Goal: Task Accomplishment & Management: Use online tool/utility

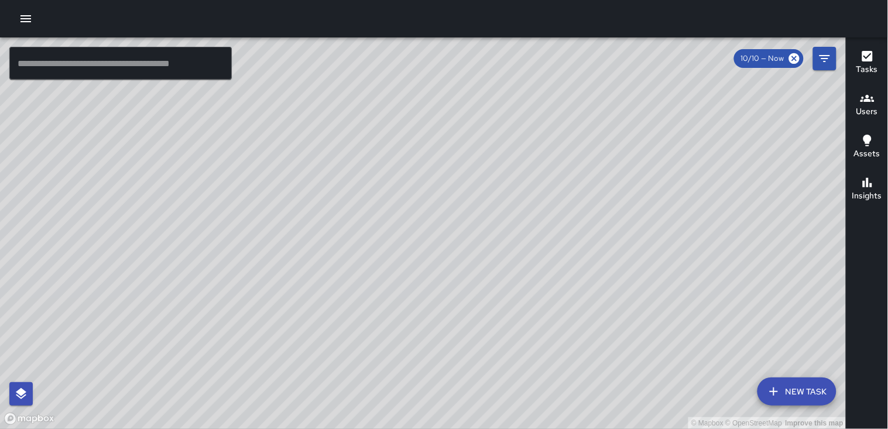
click at [26, 21] on icon "button" at bounding box center [25, 18] width 11 height 7
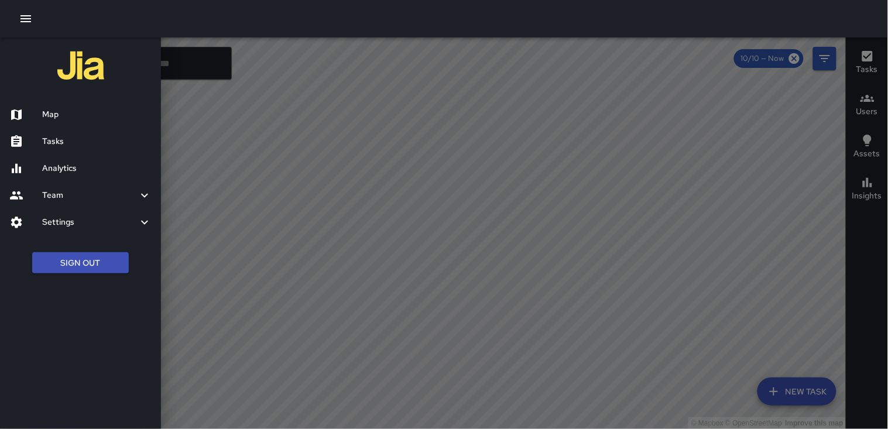
click at [68, 133] on div "Tasks" at bounding box center [80, 141] width 161 height 27
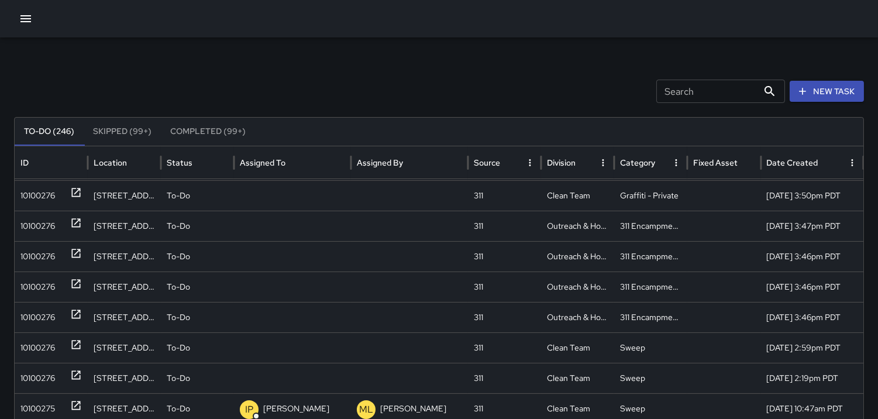
scroll to position [303, 0]
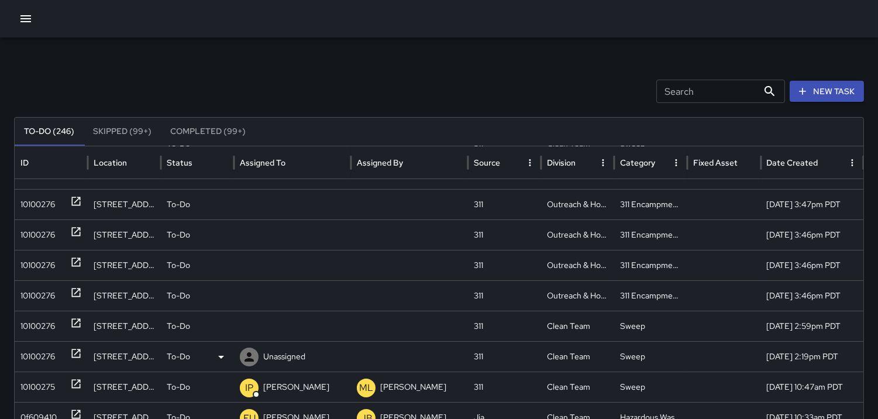
click at [37, 355] on div "10100276" at bounding box center [37, 357] width 35 height 30
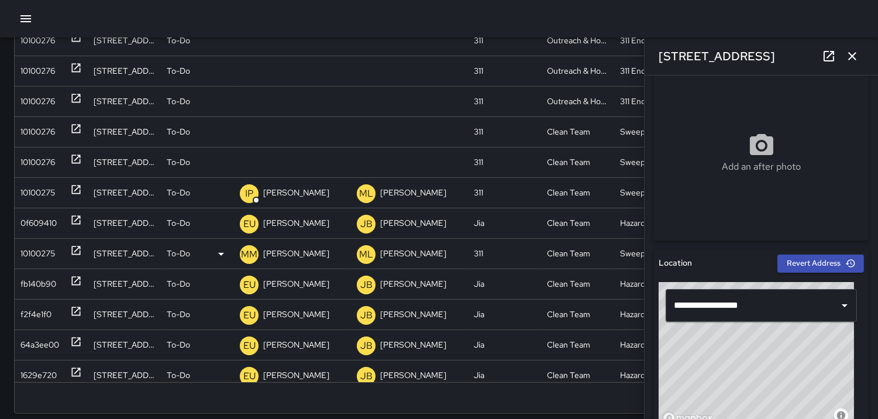
scroll to position [243, 0]
click at [250, 162] on icon at bounding box center [249, 162] width 14 height 14
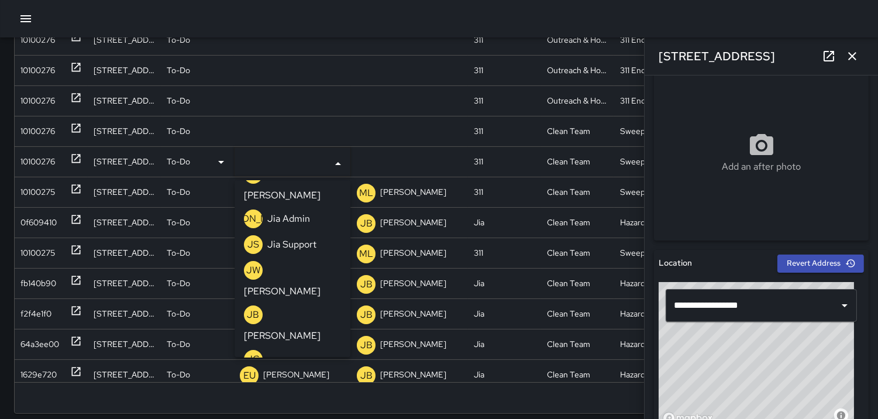
scroll to position [260, 0]
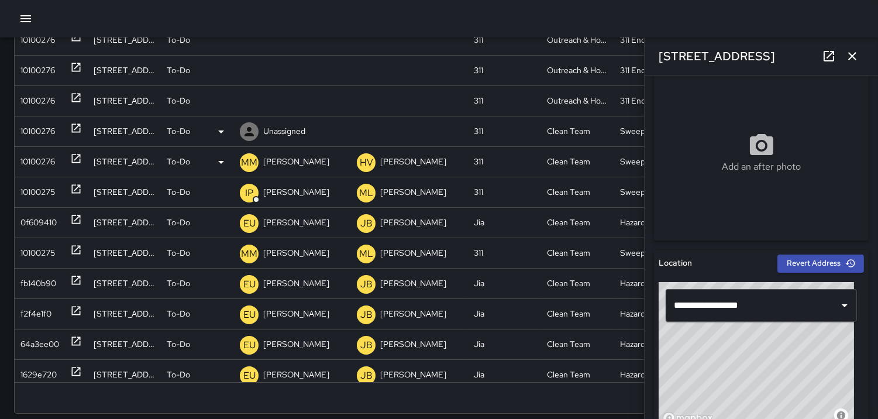
click at [53, 122] on div "10100276" at bounding box center [37, 131] width 35 height 30
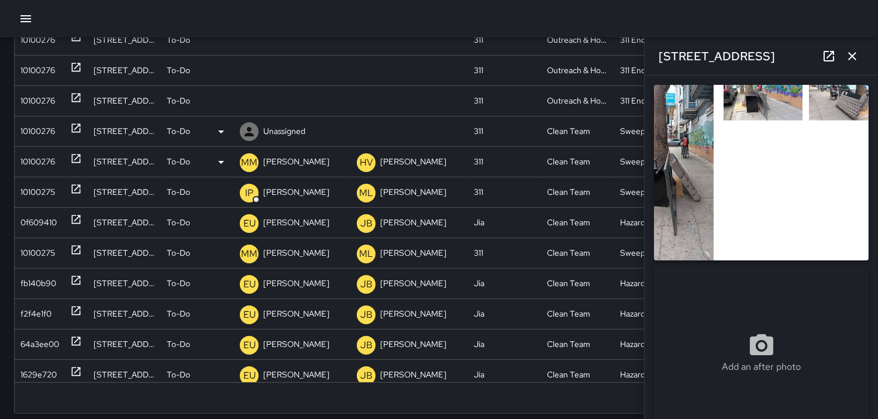
type input "**********"
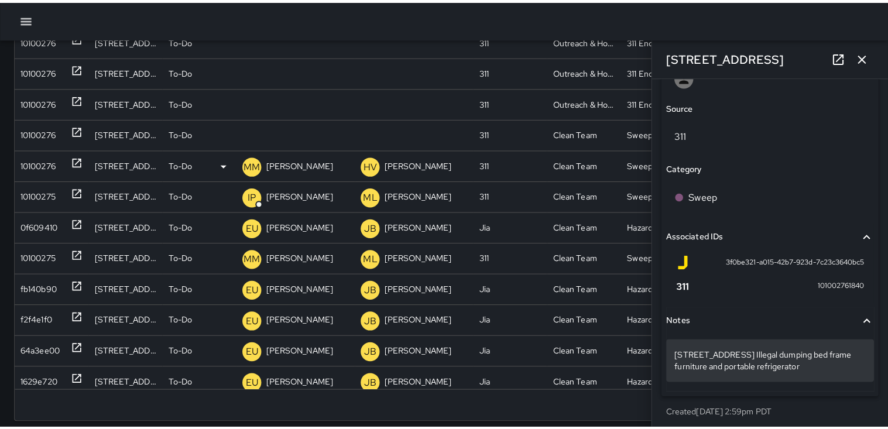
scroll to position [667, 0]
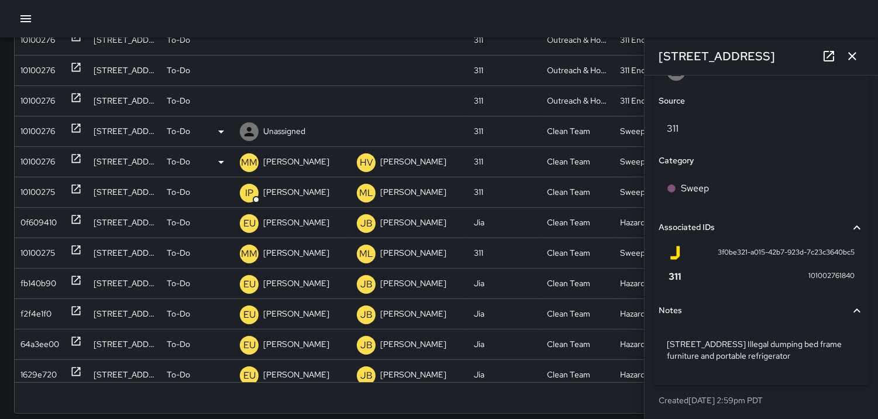
click at [219, 135] on icon at bounding box center [221, 132] width 14 height 14
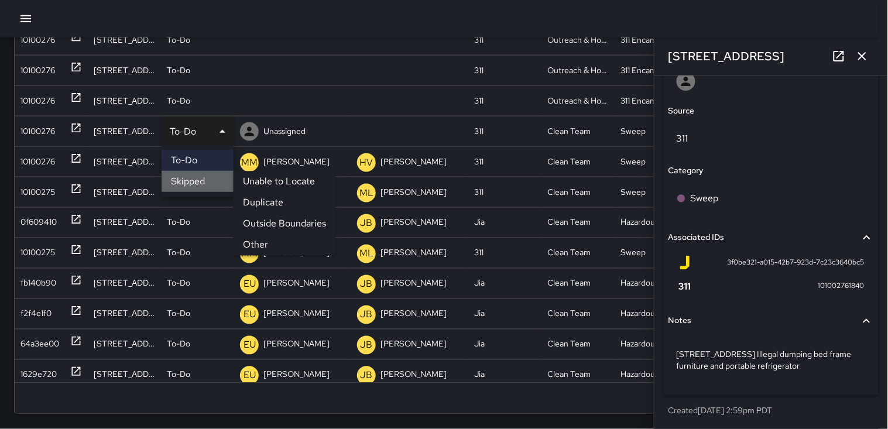
click at [200, 178] on li "Skipped" at bounding box center [197, 181] width 72 height 21
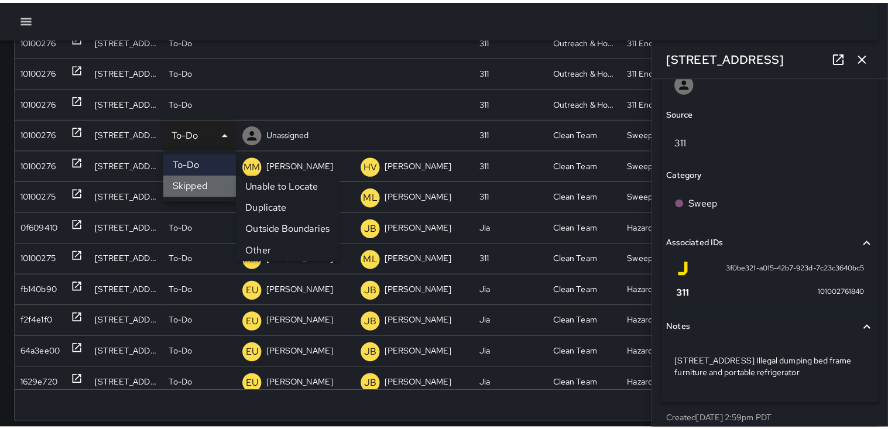
scroll to position [667, 0]
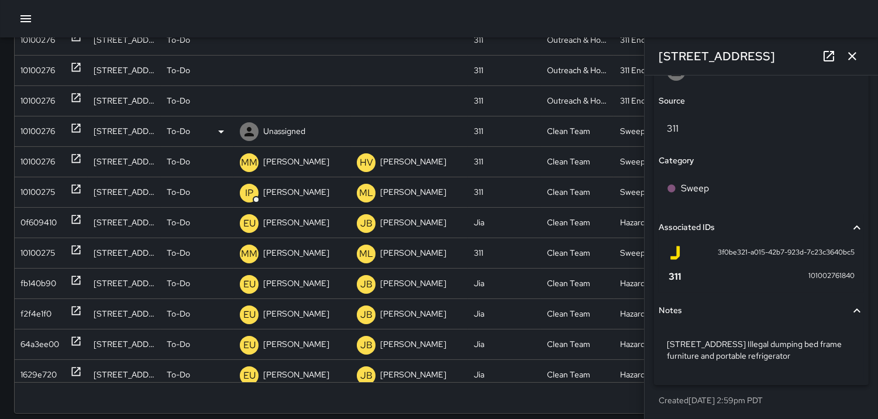
click at [49, 130] on div "10100276" at bounding box center [37, 131] width 35 height 30
click at [0, 0] on icon at bounding box center [0, 0] width 0 height 0
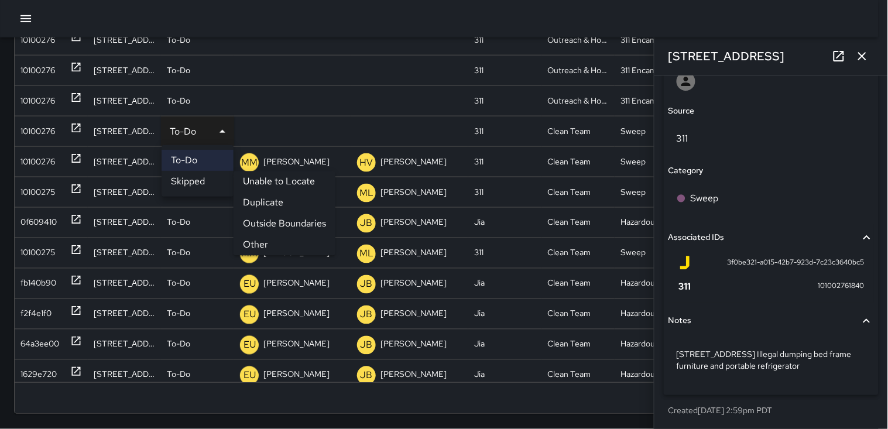
click at [256, 242] on li "Other" at bounding box center [284, 245] width 102 height 21
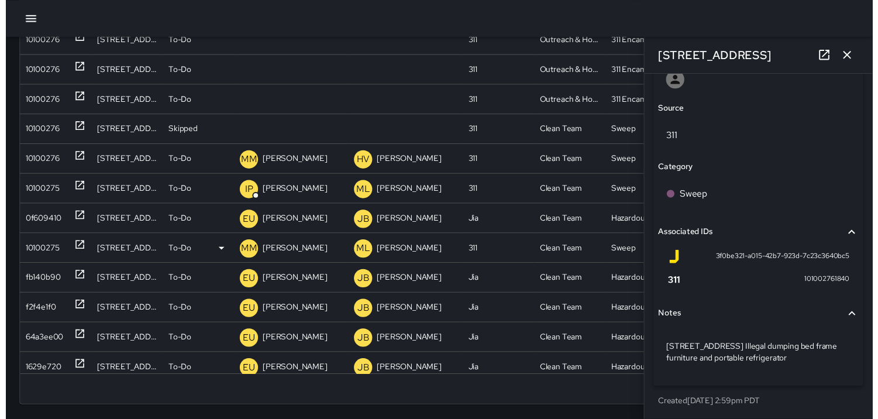
scroll to position [727, 0]
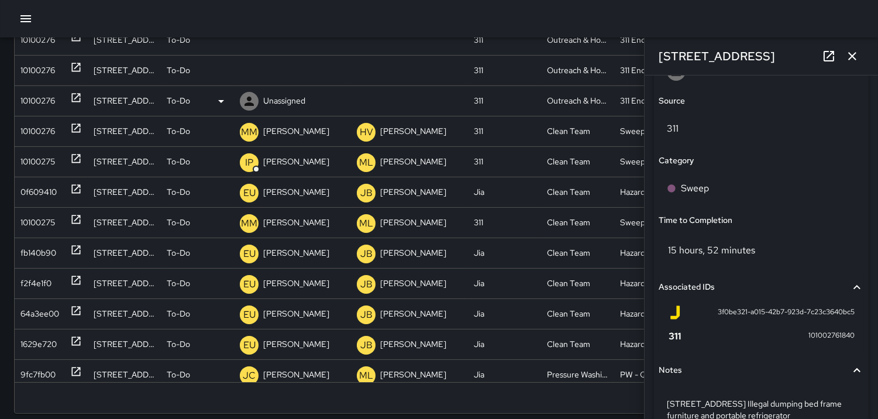
click at [36, 96] on div "10100276" at bounding box center [37, 101] width 35 height 30
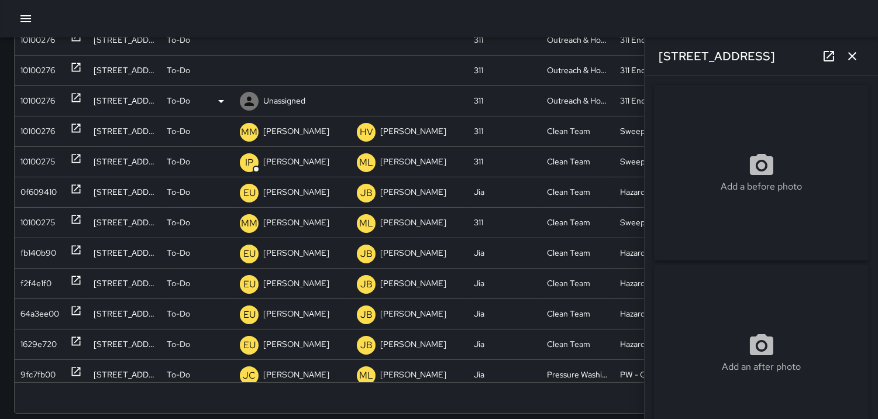
click at [253, 96] on icon at bounding box center [249, 101] width 14 height 14
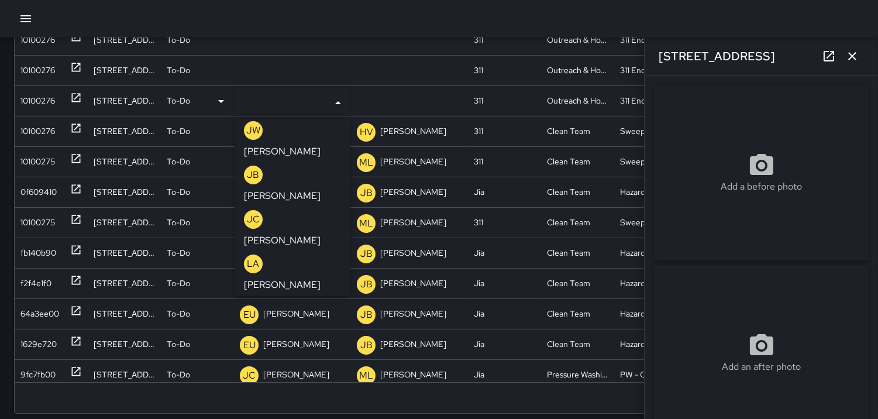
scroll to position [390, 0]
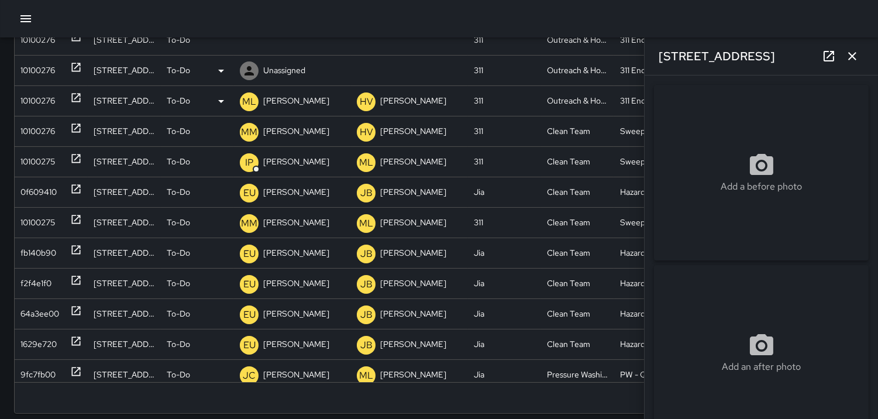
click at [35, 66] on div "10100276" at bounding box center [37, 71] width 35 height 30
type input "**********"
click at [249, 73] on icon at bounding box center [249, 70] width 9 height 9
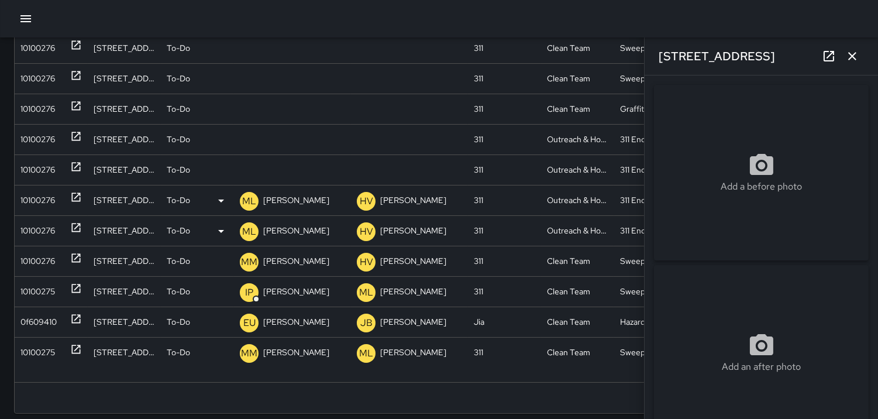
scroll to position [60, 0]
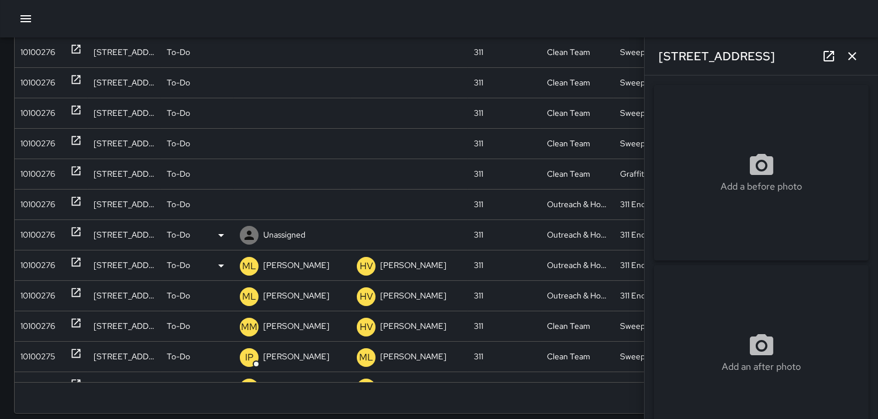
click at [28, 223] on div "10100276" at bounding box center [37, 235] width 35 height 30
type input "**********"
click at [246, 231] on icon at bounding box center [249, 235] width 14 height 14
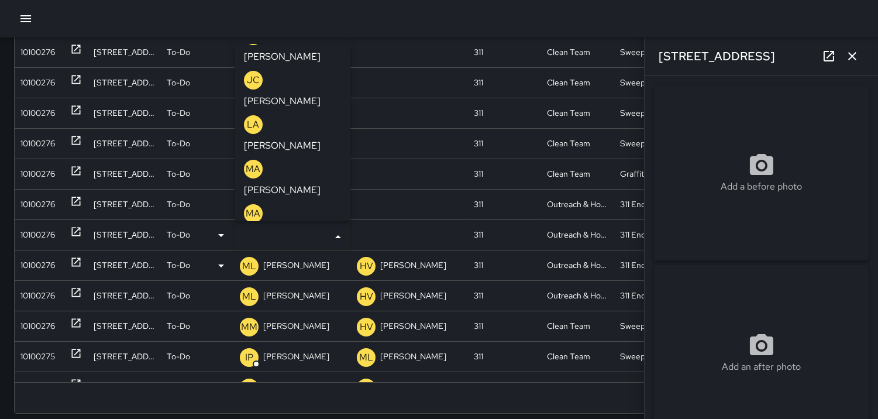
scroll to position [390, 0]
click at [255, 383] on p "ML" at bounding box center [253, 390] width 14 height 14
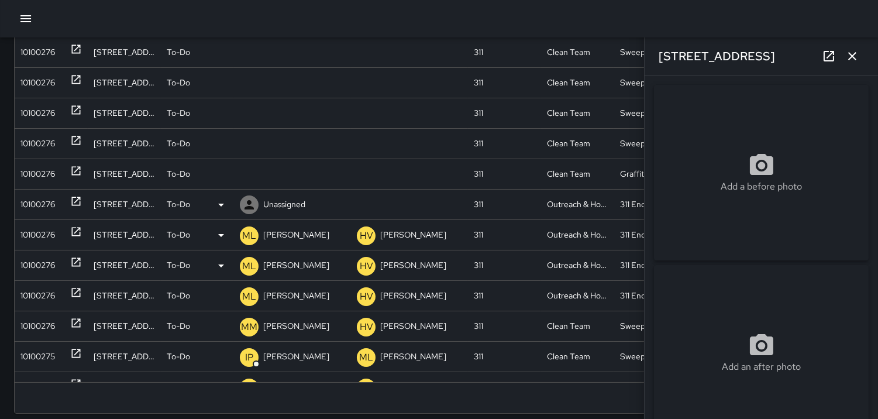
click at [252, 203] on icon at bounding box center [249, 205] width 14 height 14
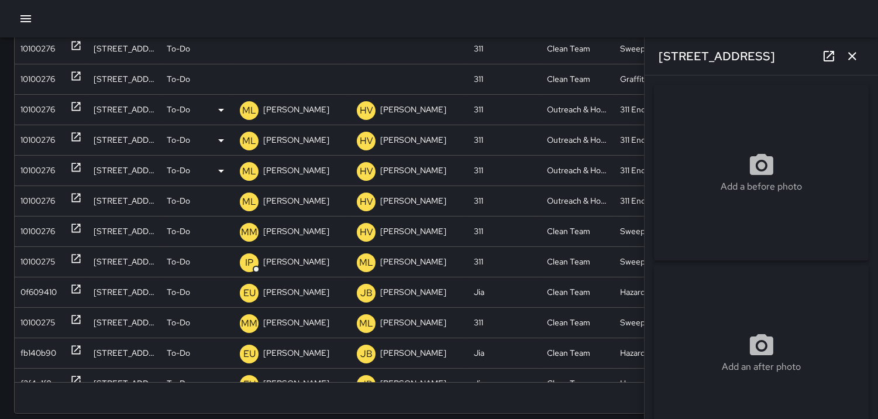
scroll to position [0, 0]
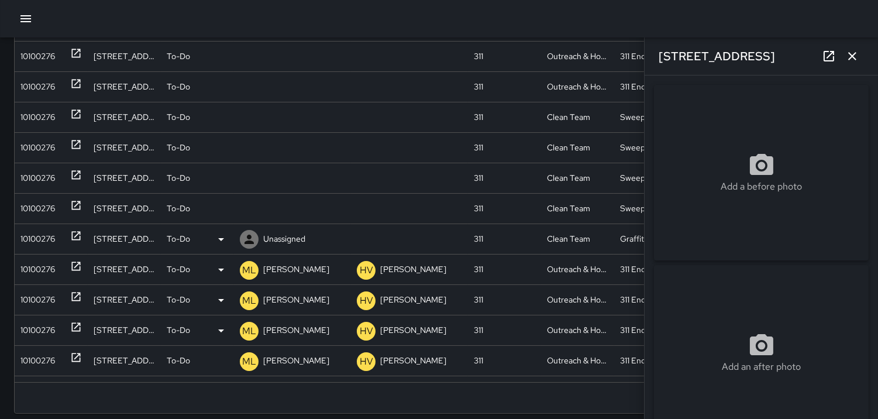
click at [39, 226] on div "10100276" at bounding box center [37, 239] width 35 height 30
type input "**********"
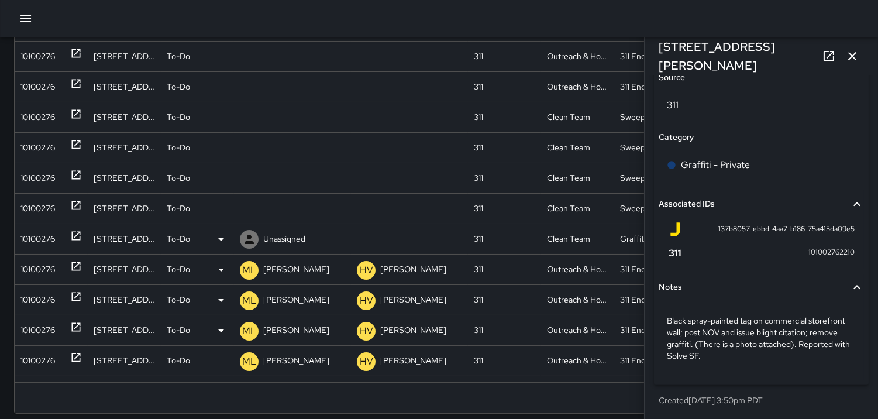
click at [248, 240] on icon at bounding box center [249, 239] width 14 height 14
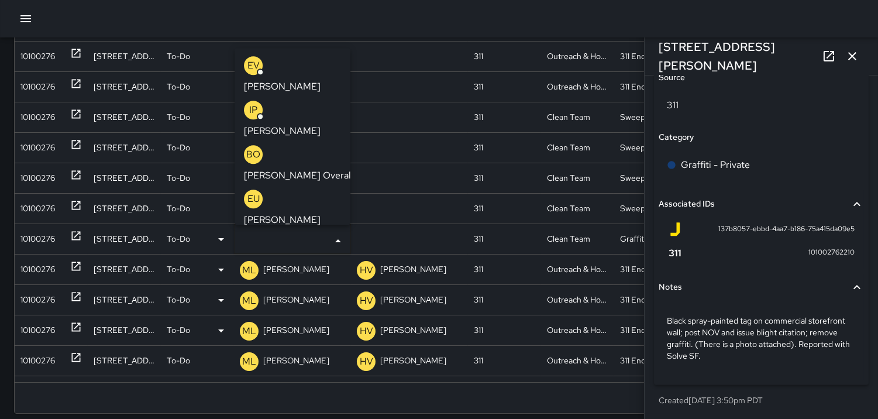
click at [255, 281] on p "HV" at bounding box center [253, 288] width 13 height 14
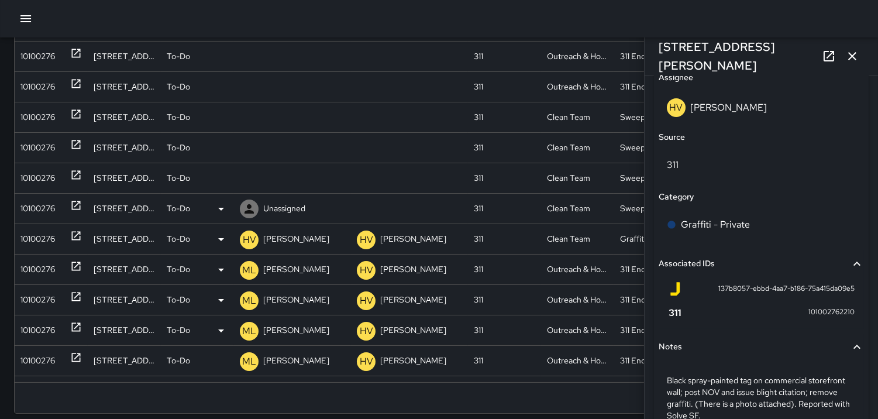
scroll to position [750, 0]
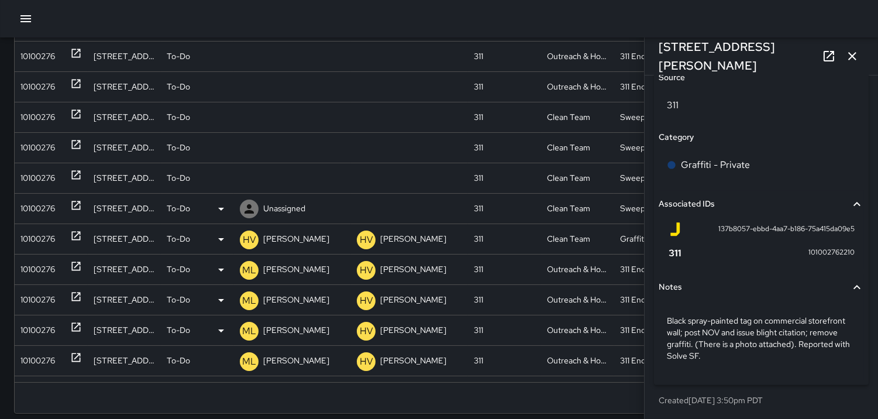
click at [37, 205] on div "10100276" at bounding box center [37, 209] width 35 height 30
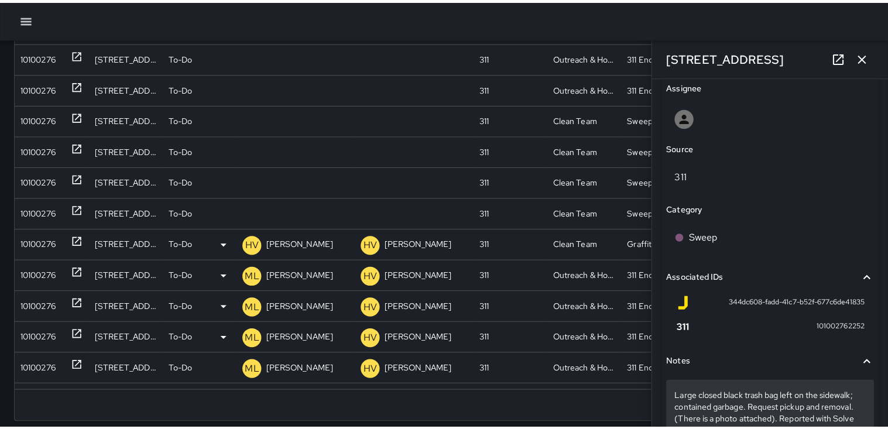
scroll to position [690, 0]
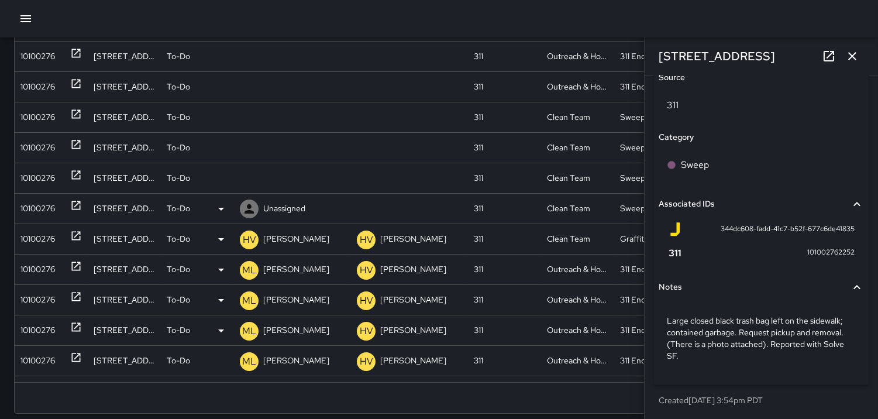
click at [221, 211] on icon at bounding box center [221, 209] width 14 height 14
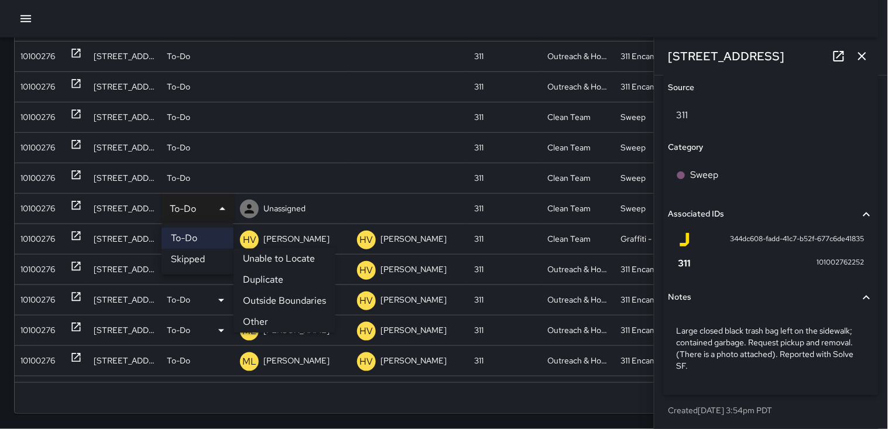
click at [265, 322] on li "Other" at bounding box center [284, 322] width 102 height 21
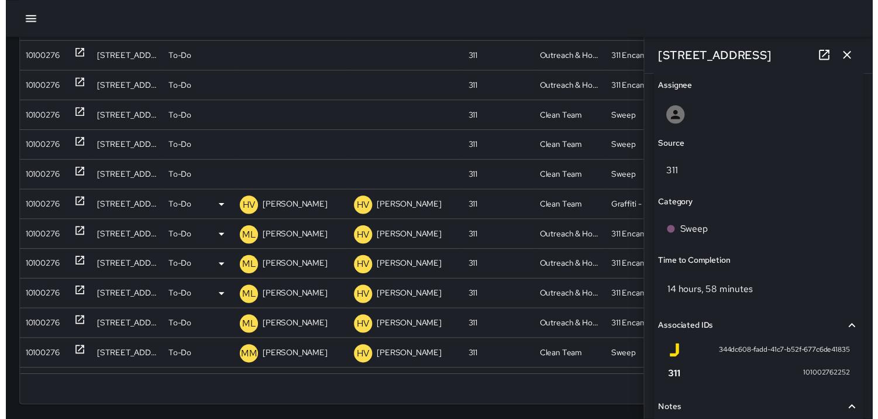
scroll to position [750, 0]
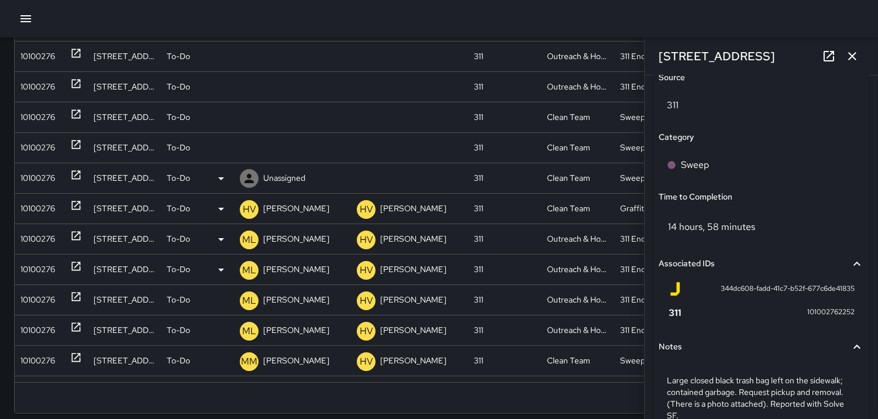
click at [43, 174] on div "10100276" at bounding box center [37, 178] width 35 height 30
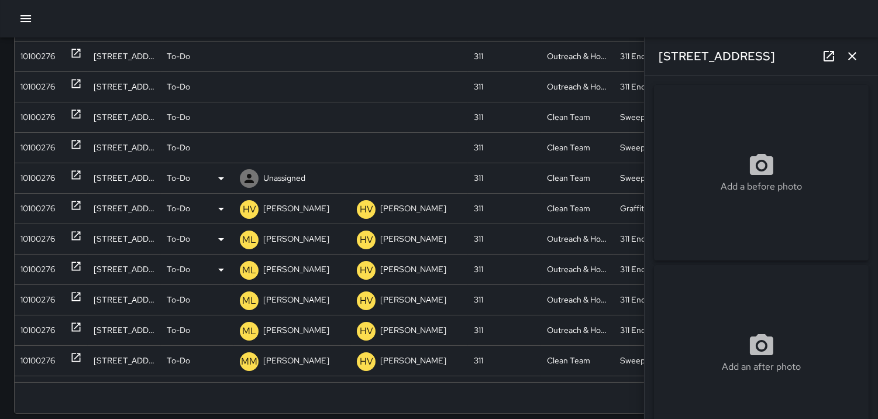
click at [249, 178] on icon at bounding box center [249, 178] width 14 height 14
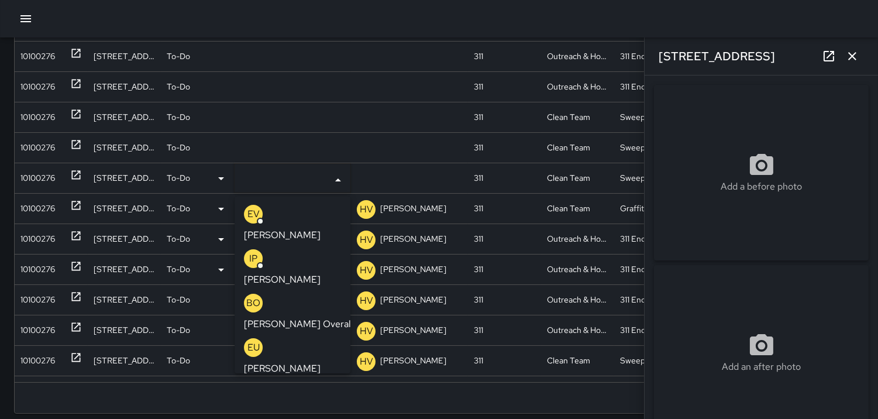
click at [256, 296] on p "BO" at bounding box center [253, 303] width 14 height 14
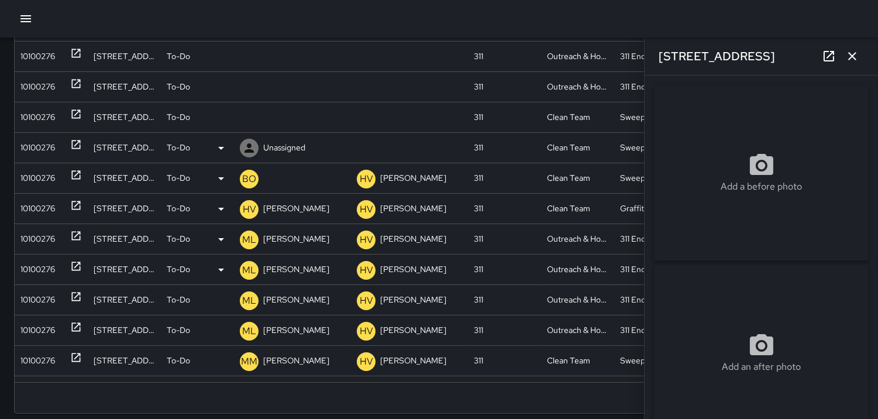
click at [39, 142] on div "10100276" at bounding box center [37, 148] width 35 height 30
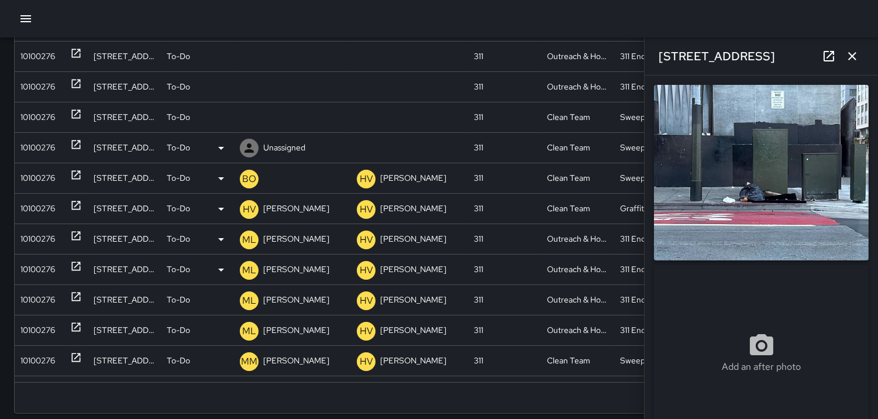
click at [222, 148] on icon at bounding box center [221, 148] width 6 height 3
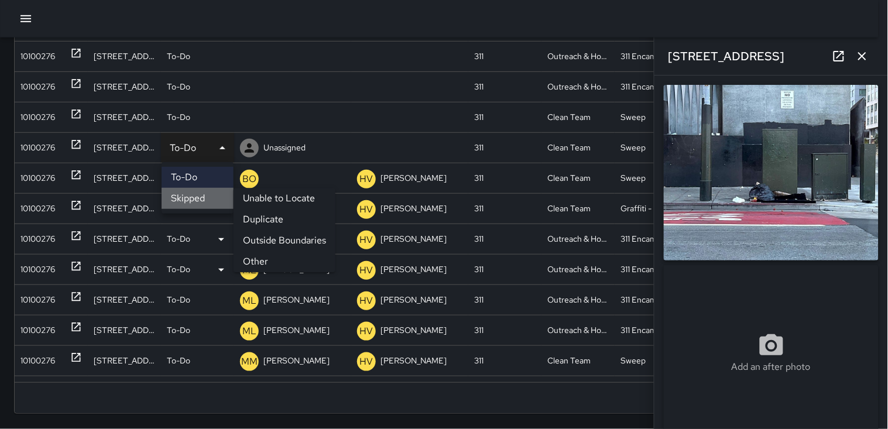
click at [219, 198] on li "Skipped" at bounding box center [197, 198] width 72 height 21
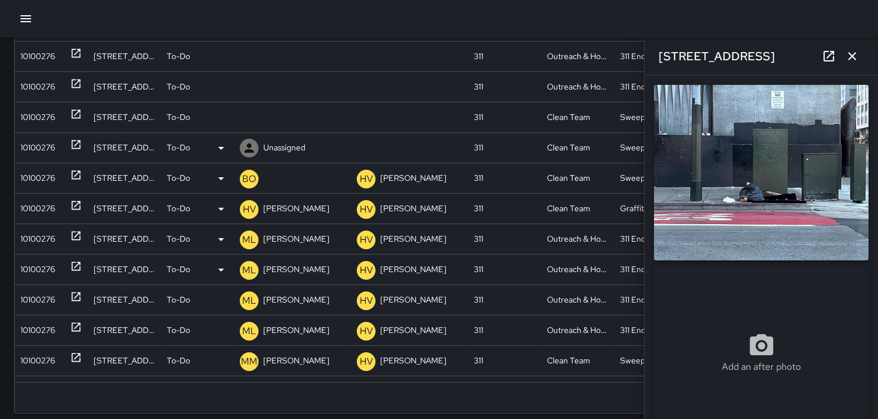
click at [216, 148] on icon at bounding box center [221, 148] width 14 height 14
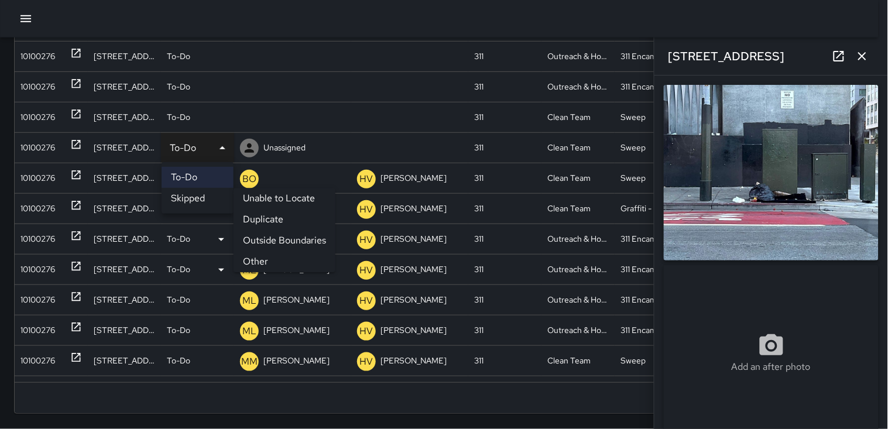
click at [258, 260] on li "Other" at bounding box center [284, 262] width 102 height 21
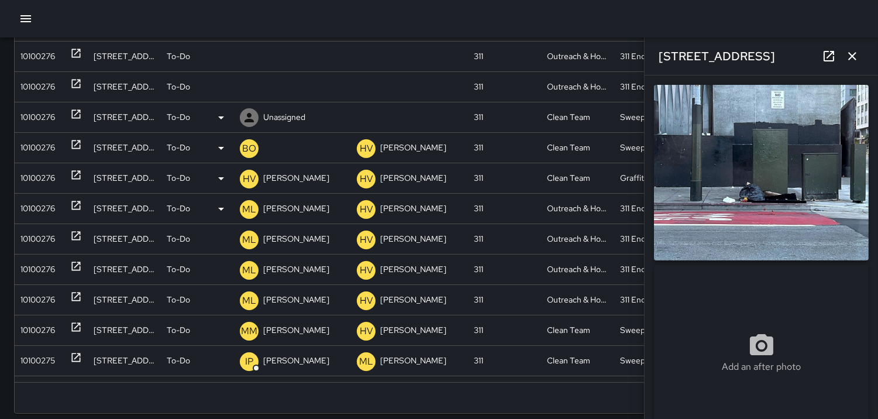
click at [31, 115] on div "10100276" at bounding box center [37, 117] width 35 height 30
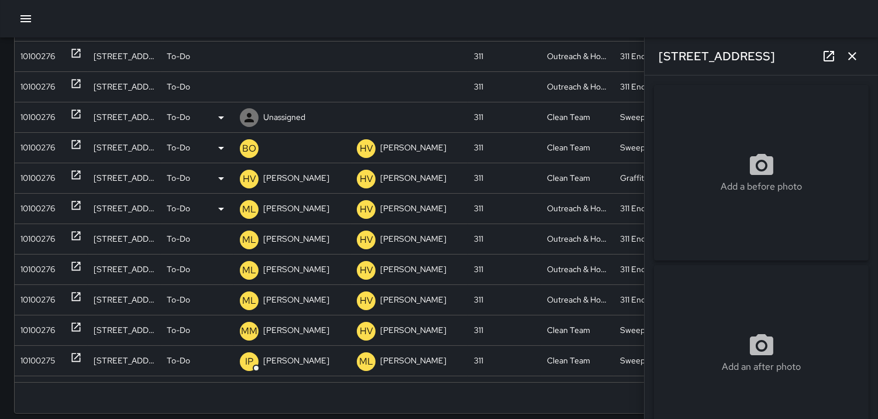
type input "**********"
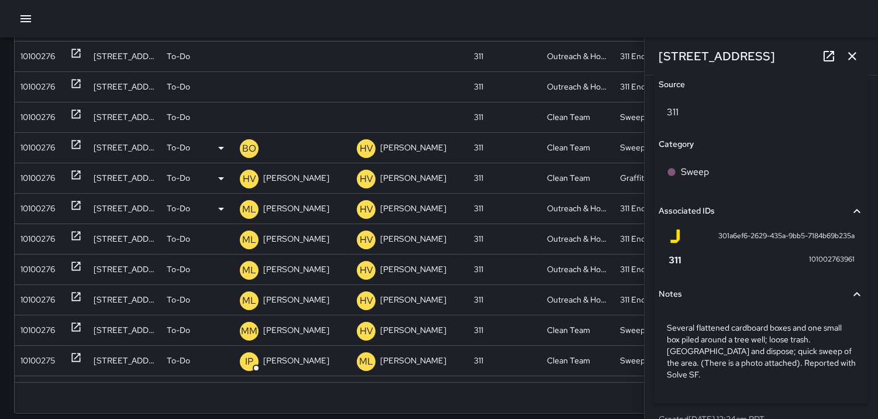
scroll to position [690, 0]
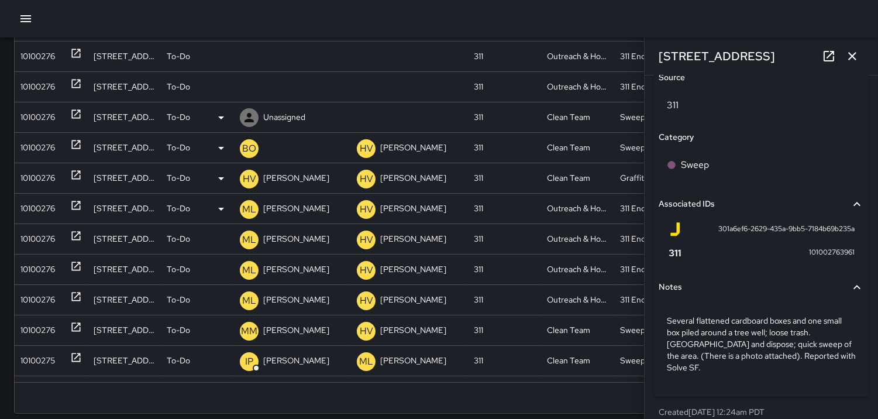
click at [242, 119] on icon at bounding box center [249, 118] width 14 height 14
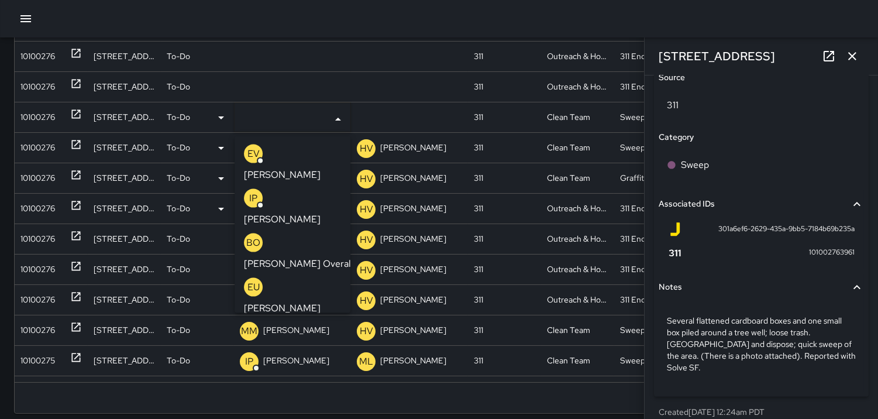
click at [246, 189] on div "IP" at bounding box center [253, 198] width 19 height 19
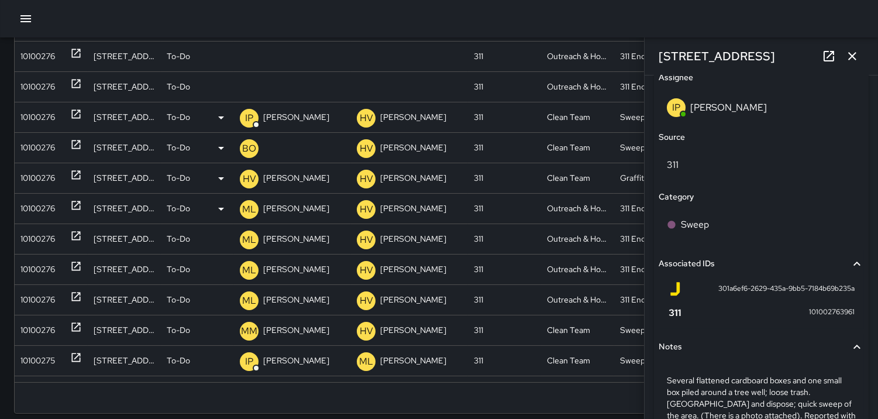
scroll to position [750, 0]
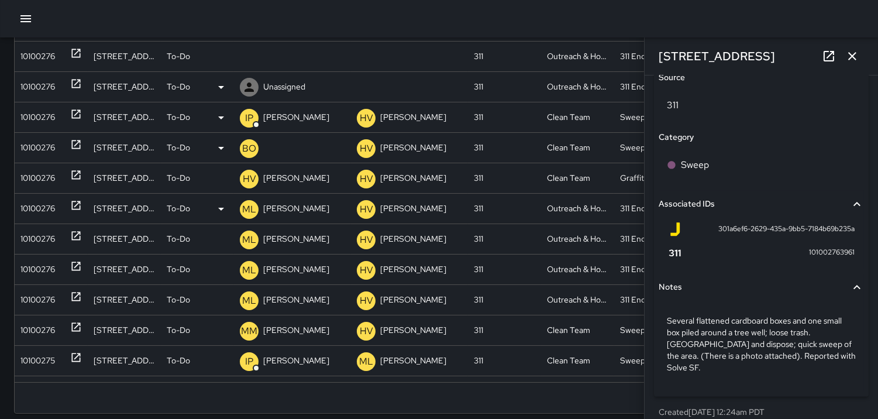
click at [32, 80] on div "10100276" at bounding box center [37, 87] width 35 height 30
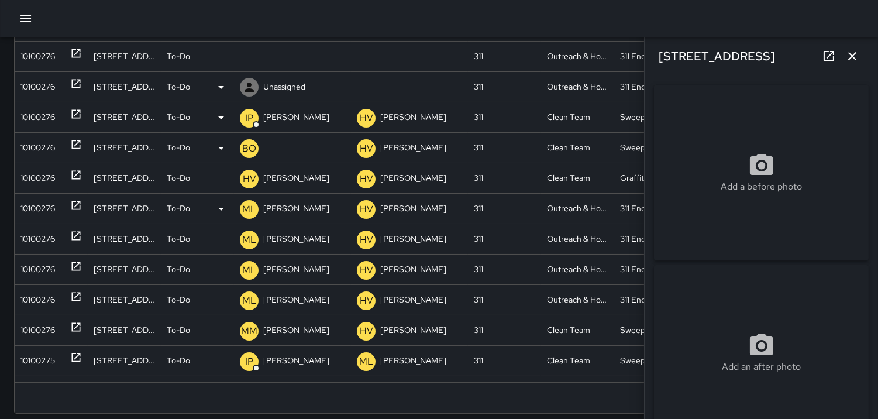
click at [245, 88] on icon at bounding box center [249, 87] width 14 height 14
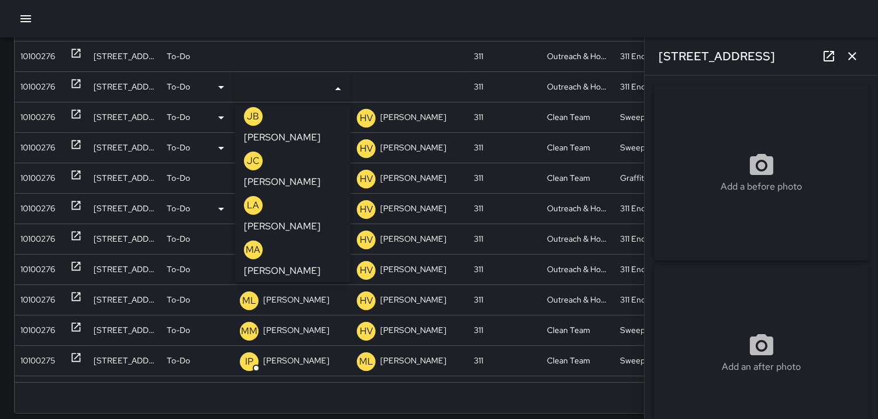
scroll to position [390, 0]
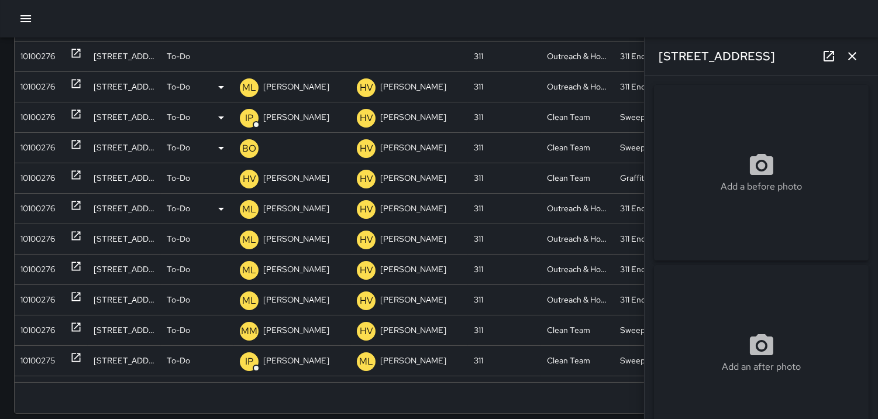
click at [42, 90] on div "10100276" at bounding box center [37, 87] width 35 height 30
click at [250, 84] on p "ML" at bounding box center [249, 88] width 14 height 14
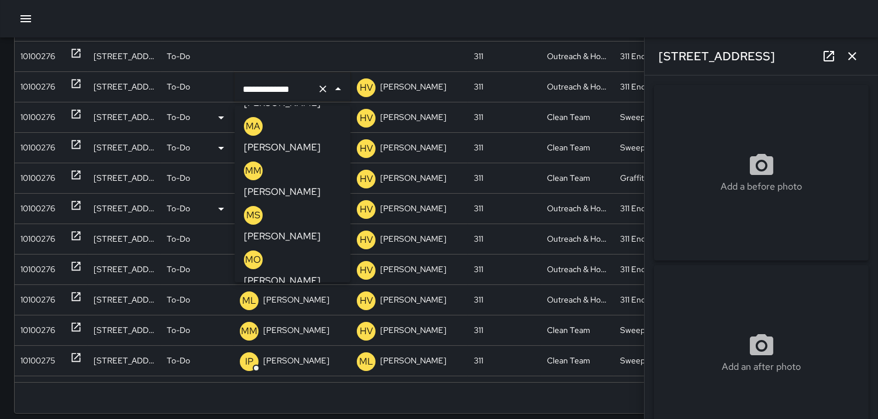
scroll to position [472, 0]
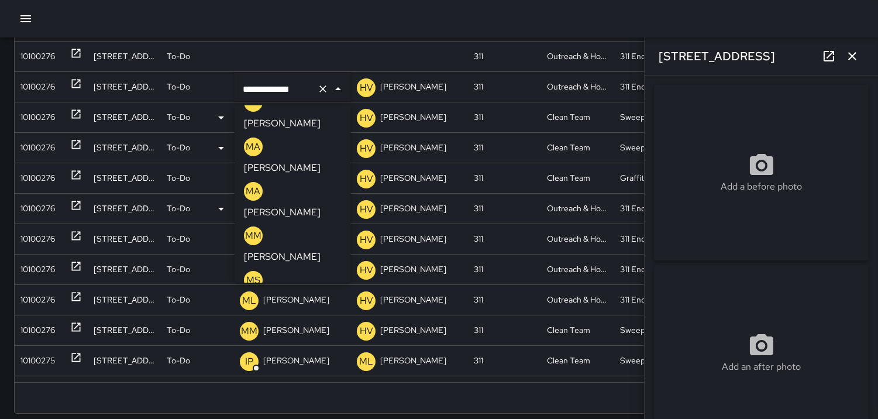
click at [255, 362] on p "ML" at bounding box center [253, 369] width 14 height 14
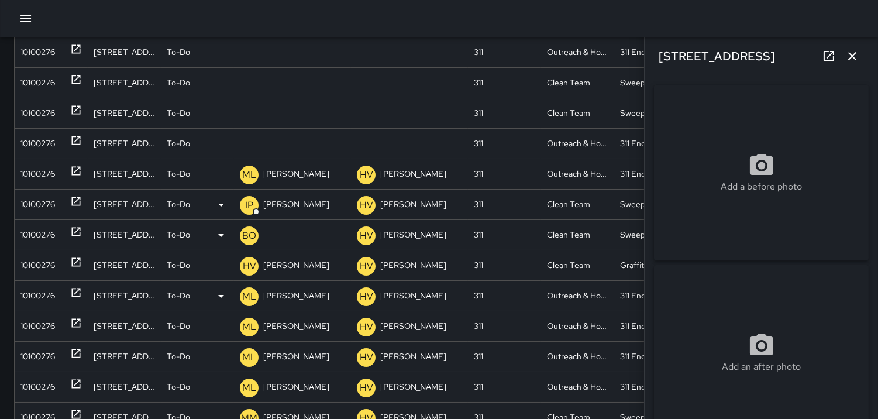
scroll to position [130, 0]
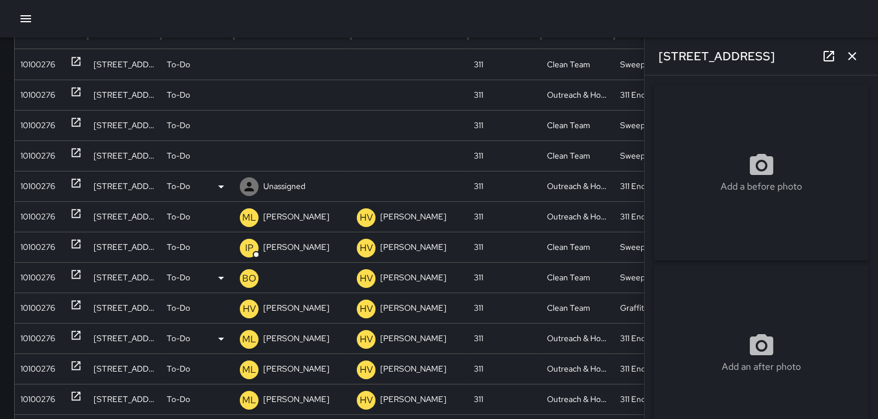
click at [41, 179] on div "10100276" at bounding box center [37, 186] width 35 height 30
type input "**********"
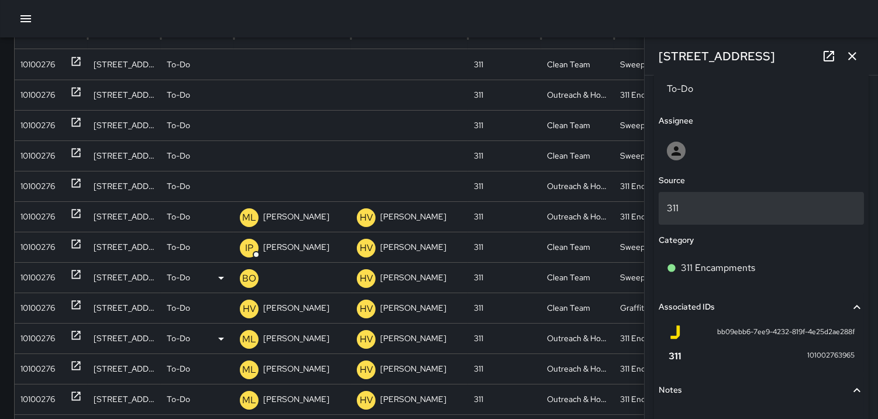
scroll to position [650, 0]
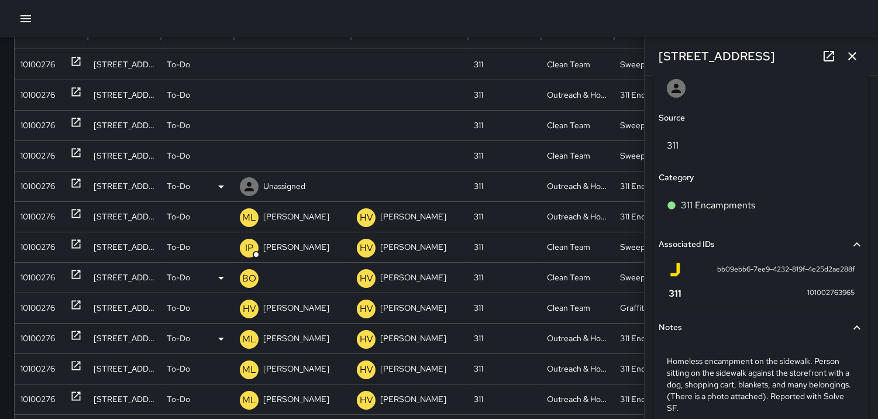
click at [247, 187] on icon at bounding box center [249, 187] width 14 height 14
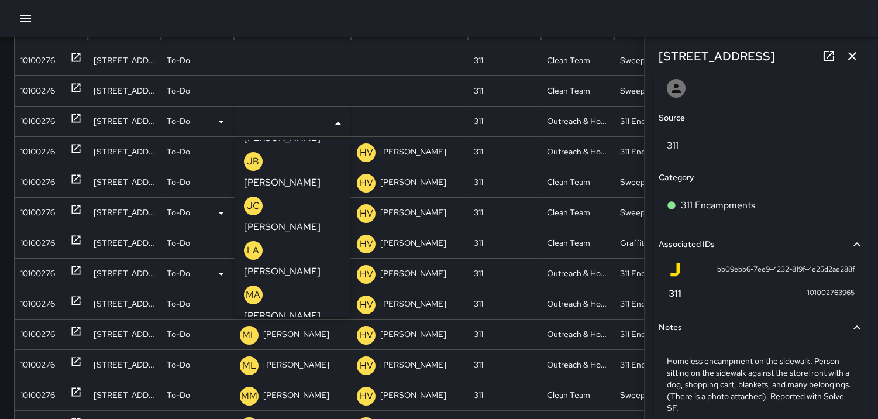
scroll to position [390, 0]
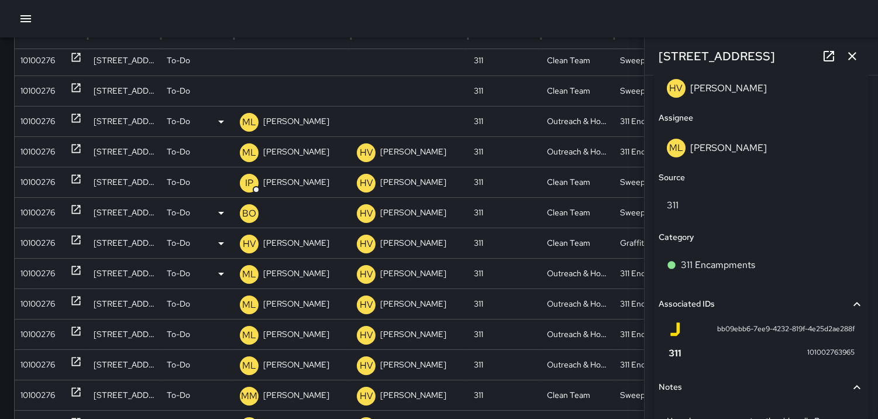
scroll to position [710, 0]
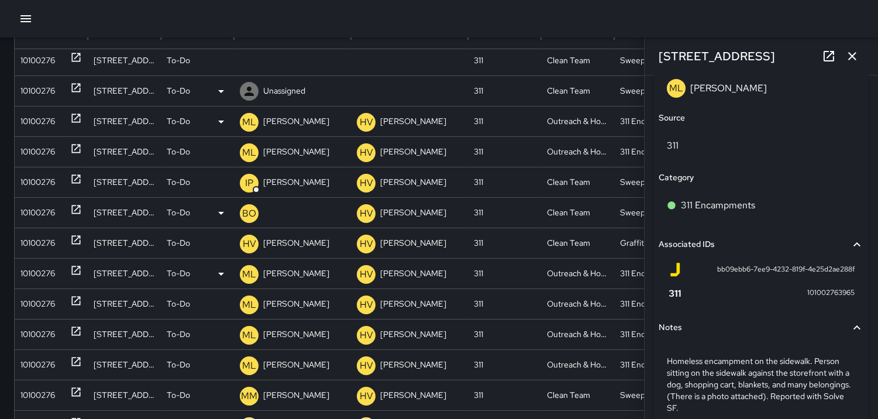
click at [32, 91] on div "10100276" at bounding box center [37, 91] width 35 height 30
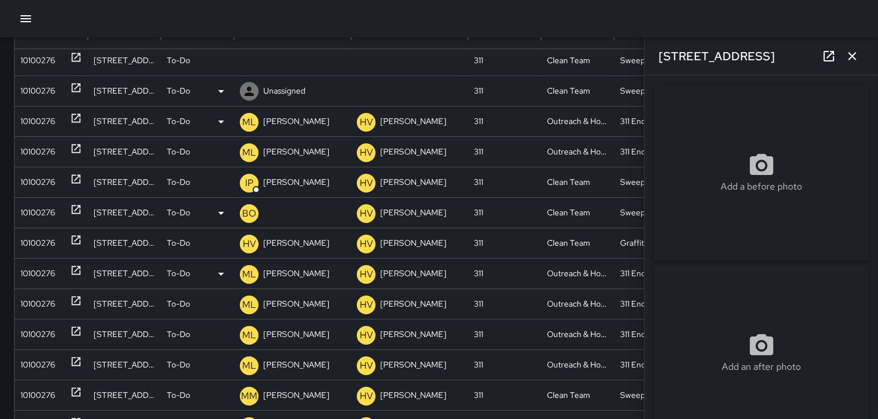
type input "**********"
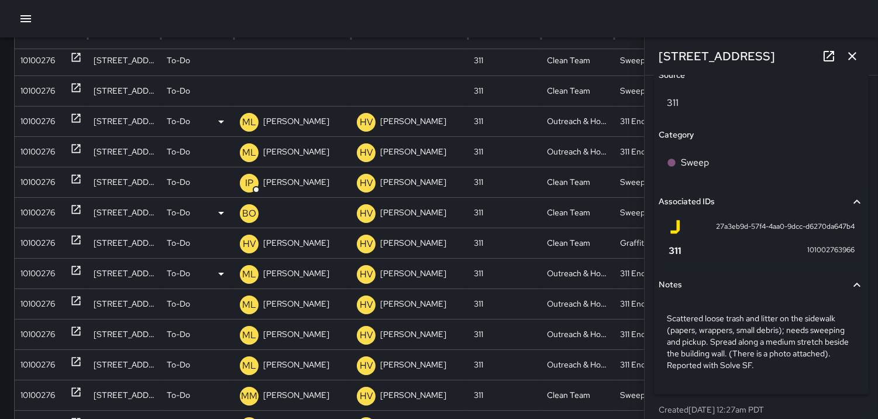
scroll to position [702, 0]
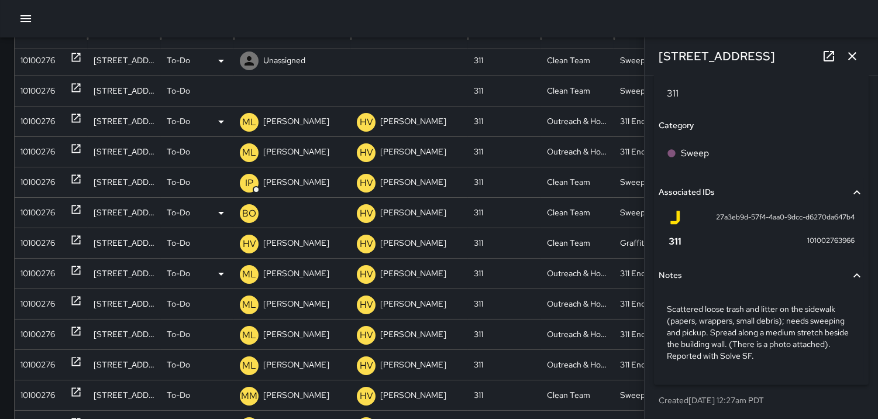
click at [249, 60] on icon at bounding box center [249, 60] width 9 height 9
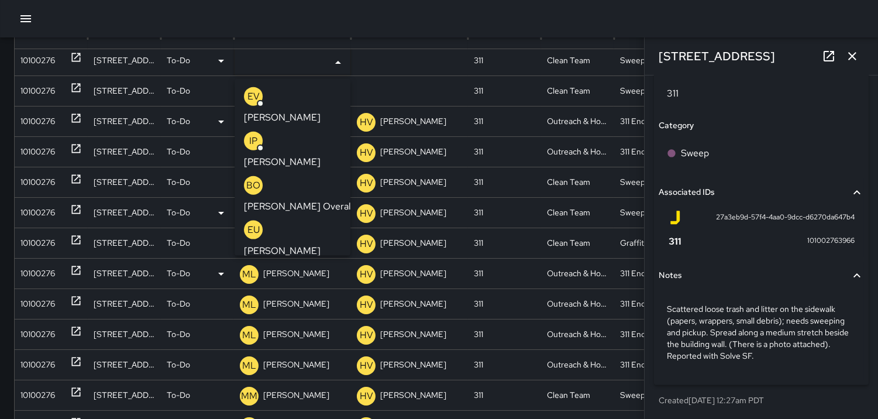
click at [255, 134] on p "IP" at bounding box center [253, 141] width 8 height 14
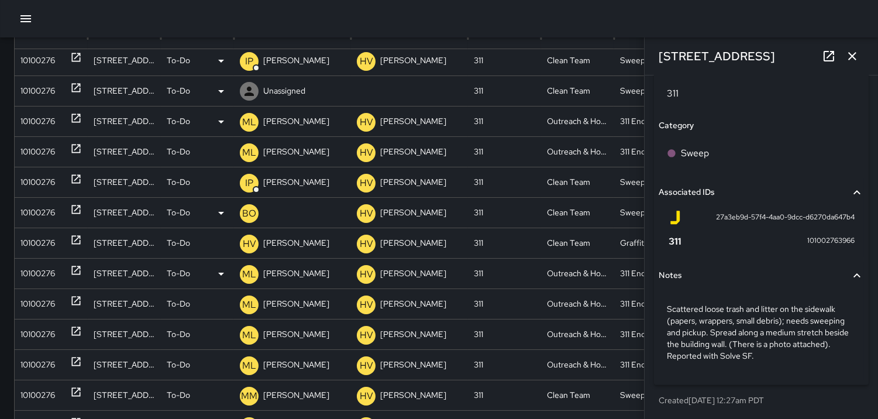
click at [32, 81] on div "10100276" at bounding box center [37, 91] width 35 height 30
click at [252, 90] on icon at bounding box center [249, 91] width 14 height 14
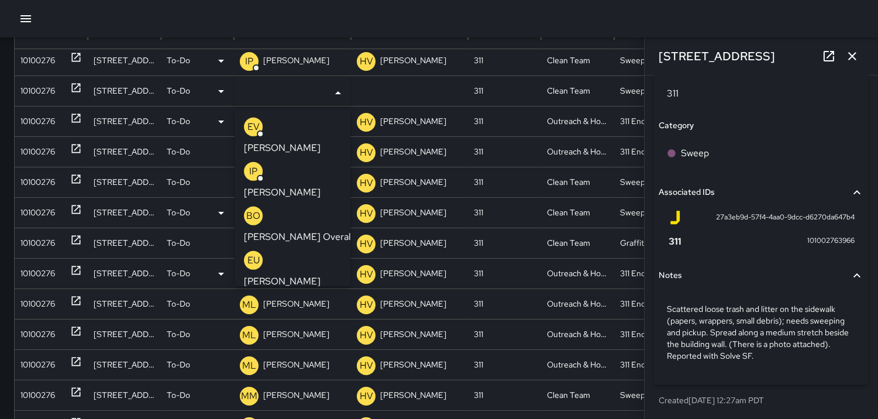
click at [255, 164] on p "IP" at bounding box center [253, 171] width 8 height 14
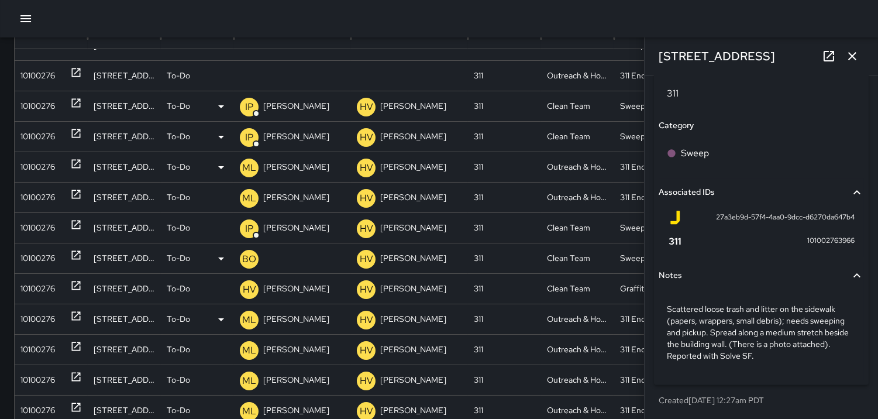
scroll to position [0, 0]
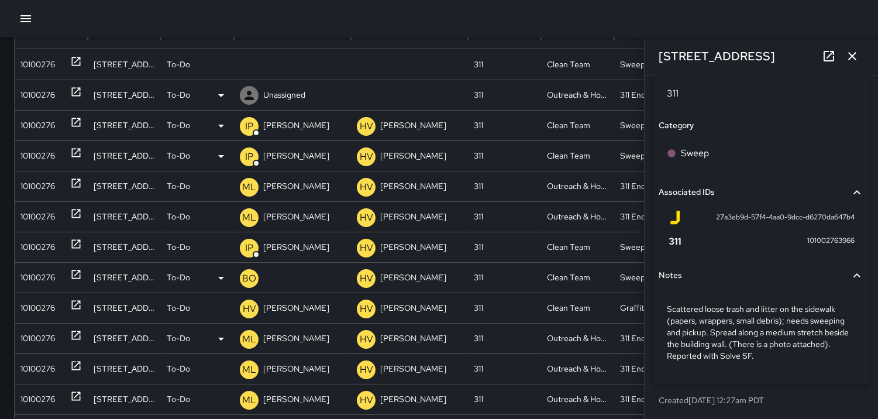
click at [47, 94] on div "10100276" at bounding box center [37, 95] width 35 height 30
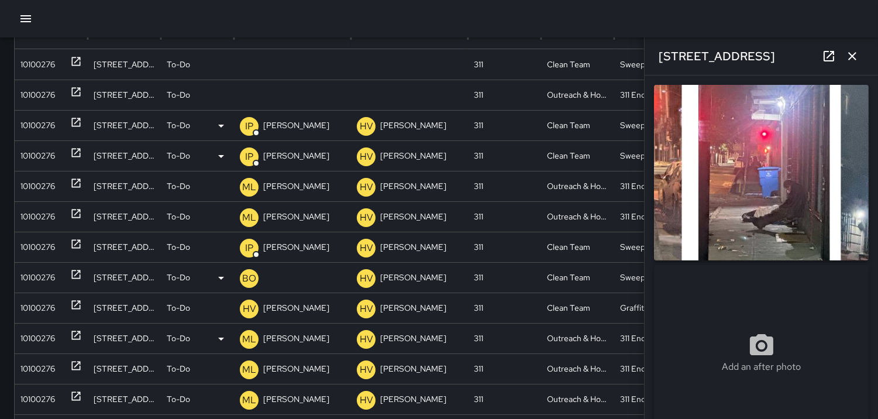
type input "**********"
click at [44, 61] on div "10100276" at bounding box center [37, 65] width 35 height 30
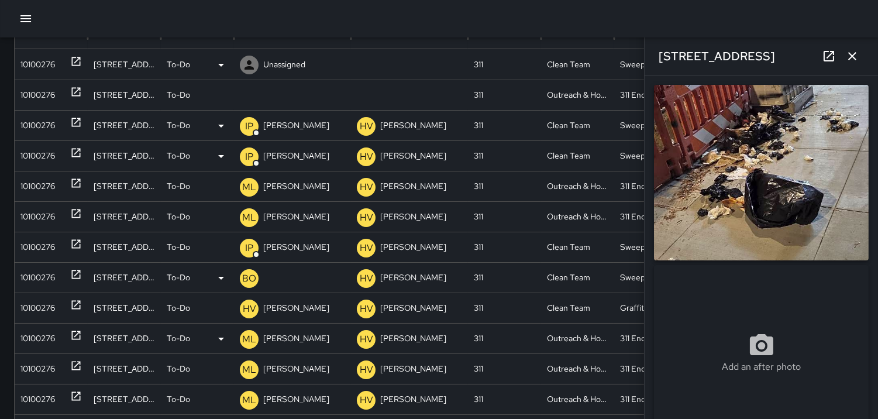
type input "**********"
click at [249, 63] on icon at bounding box center [249, 64] width 9 height 9
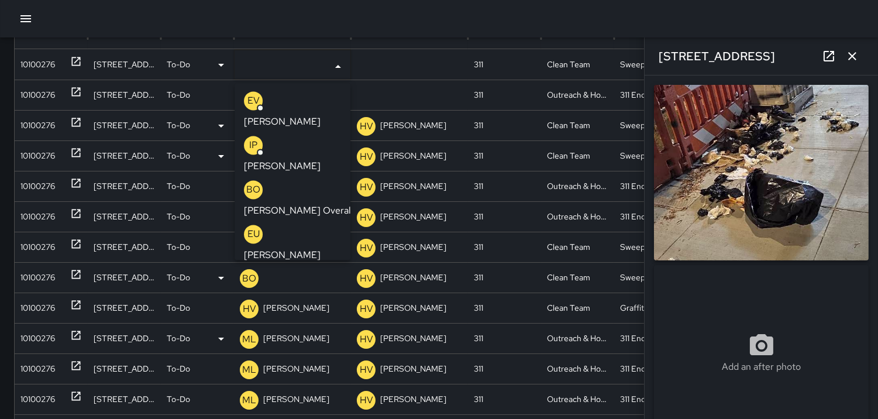
click at [249, 138] on p "IP" at bounding box center [253, 145] width 8 height 14
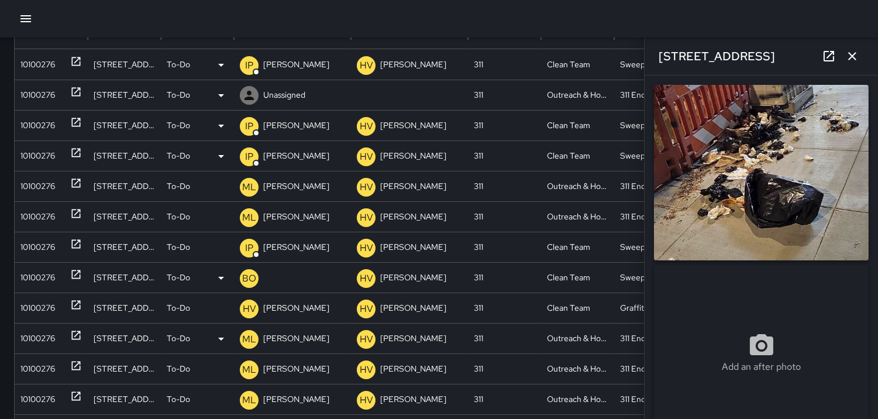
click at [36, 91] on div "10100276" at bounding box center [37, 95] width 35 height 30
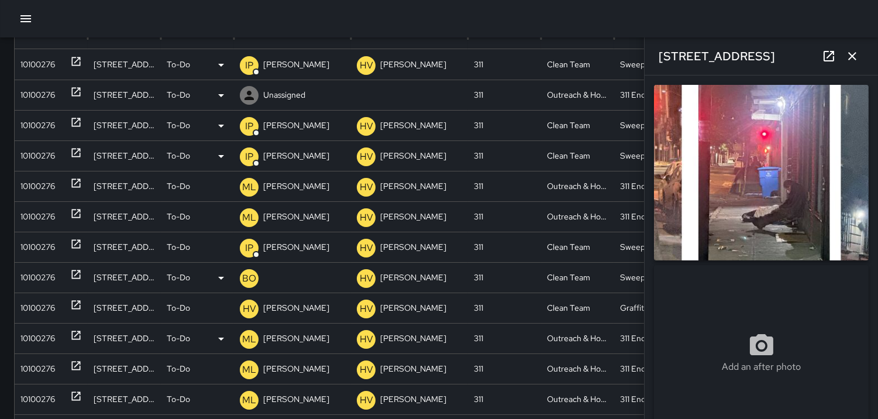
click at [247, 95] on icon at bounding box center [249, 95] width 14 height 14
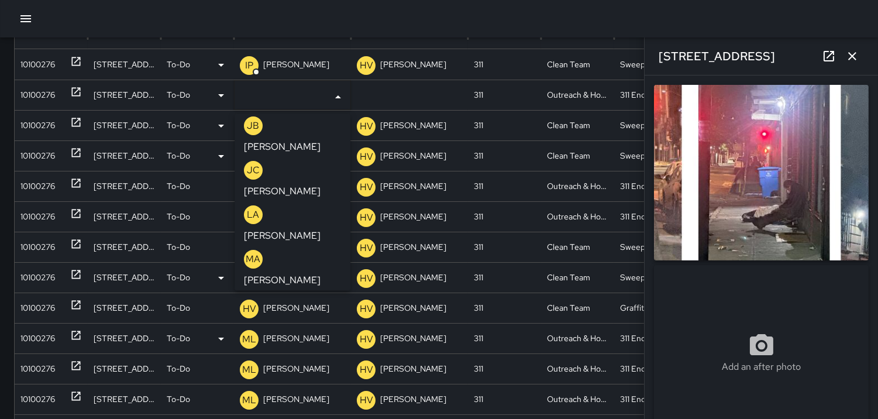
scroll to position [390, 0]
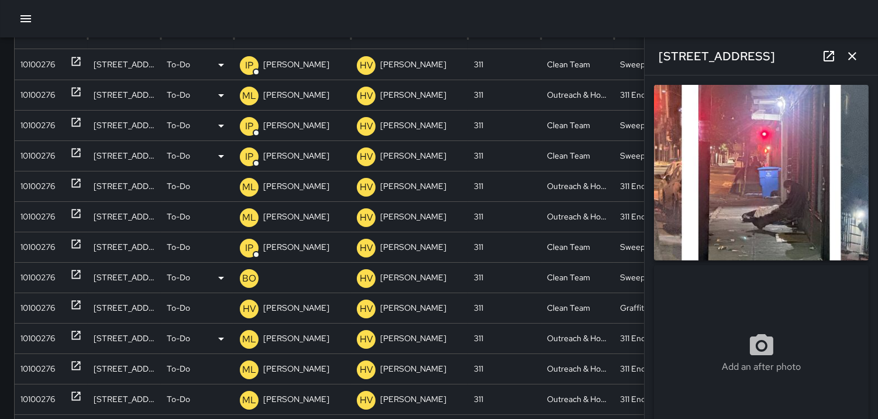
click at [852, 57] on icon "button" at bounding box center [852, 56] width 14 height 14
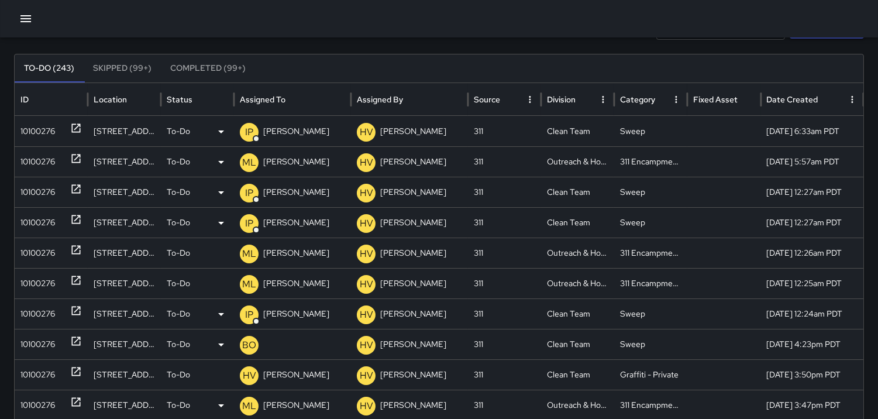
scroll to position [0, 0]
